Goal: Navigation & Orientation: Find specific page/section

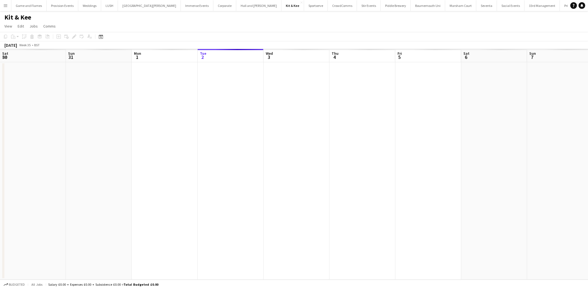
scroll to position [0, 131]
click at [6, 6] on app-icon "Menu" at bounding box center [5, 5] width 4 height 4
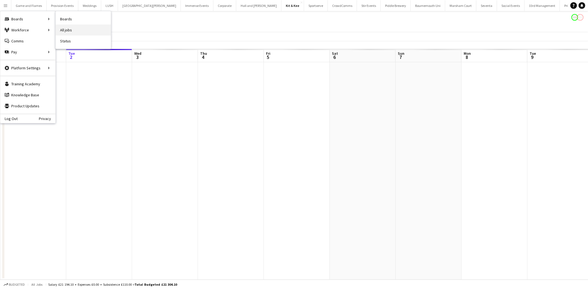
click at [74, 33] on link "All jobs" at bounding box center [83, 30] width 55 height 11
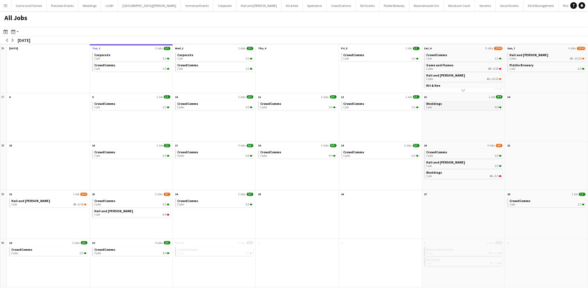
click at [459, 102] on link "Weddings 1 job 4/4" at bounding box center [463, 105] width 75 height 8
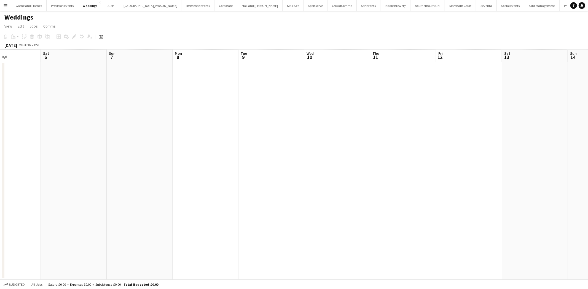
scroll to position [0, 187]
drag, startPoint x: 451, startPoint y: 125, endPoint x: 0, endPoint y: 148, distance: 451.3
click at [0, 148] on app-calendar-viewport "Tue 2 Wed 3 Thu 4 Fri 5 Sat 6 Sun 7 Mon 8 Tue 9 Wed 10 Thu 11 Fri 12 Sat 13 Sun…" at bounding box center [294, 164] width 588 height 231
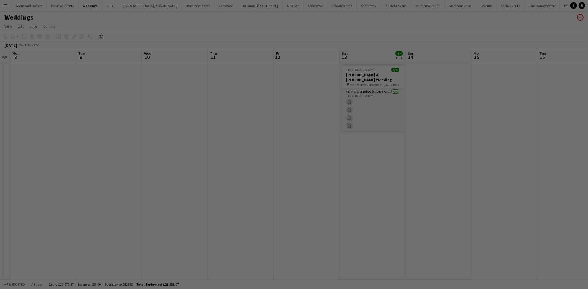
scroll to position [0, 0]
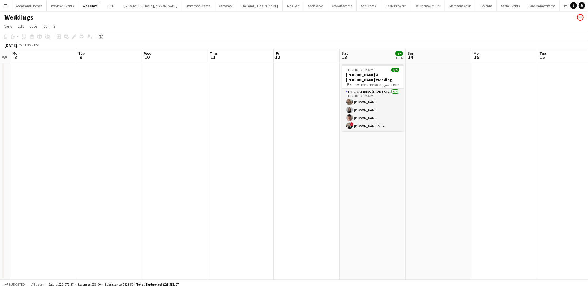
click at [393, 106] on app-card-role "Bar & Catering (Front of House) [DATE] 11:30-18:00 (6h30m) [PERSON_NAME] [PERSO…" at bounding box center [373, 110] width 62 height 43
